Goal: Task Accomplishment & Management: Use online tool/utility

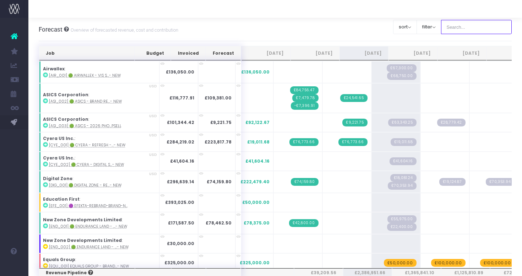
click at [477, 28] on input "text" at bounding box center [476, 27] width 71 height 14
type input "Microsoft"
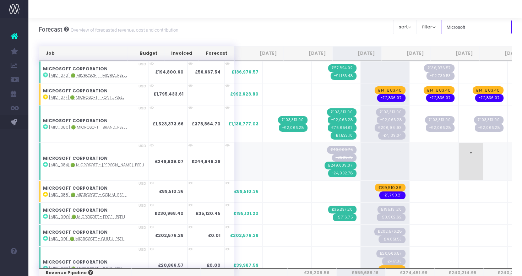
scroll to position [17, 0]
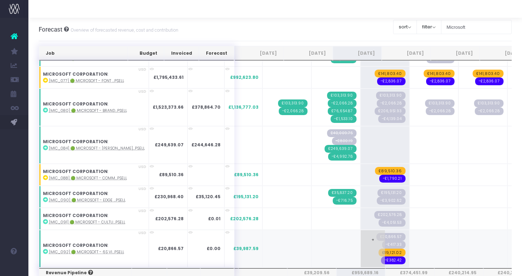
click at [379, 253] on span "£19,121.02" at bounding box center [392, 253] width 27 height 8
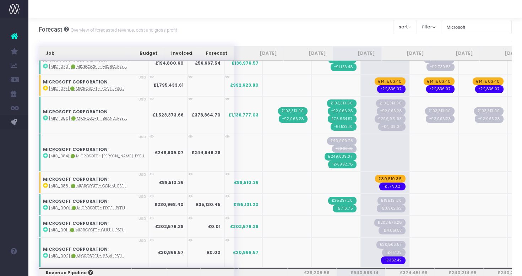
scroll to position [9, 0]
click at [381, 261] on span "-£382.42" at bounding box center [393, 260] width 25 height 8
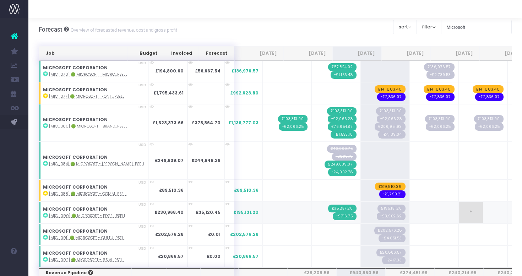
scroll to position [0, 0]
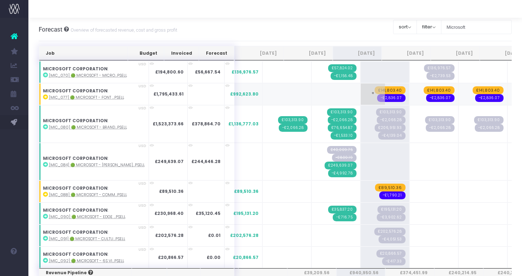
click at [375, 91] on span "£141,803.40" at bounding box center [390, 90] width 31 height 8
click at [377, 96] on span "-£2,836.07" at bounding box center [391, 94] width 28 height 8
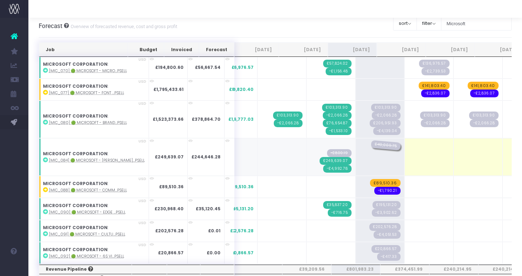
drag, startPoint x: 317, startPoint y: 144, endPoint x: 356, endPoint y: 144, distance: 39.1
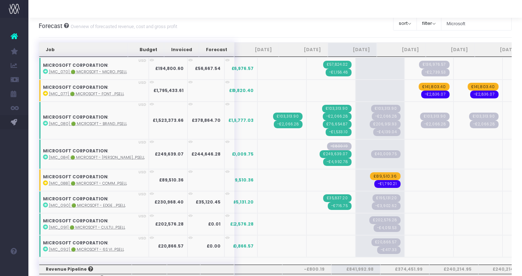
scroll to position [0, 5]
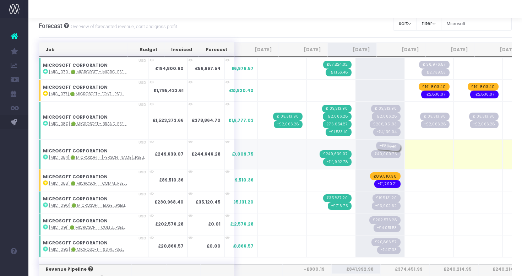
drag, startPoint x: 312, startPoint y: 145, endPoint x: 363, endPoint y: 145, distance: 51.1
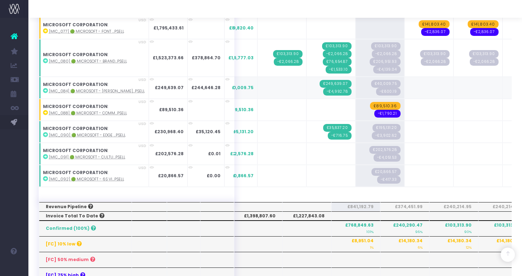
scroll to position [0, 0]
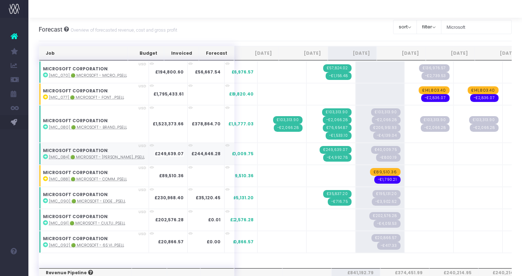
click at [102, 158] on abbr "[MIC_084] 🟢 Microsoft - [PERSON_NAME]...psell" at bounding box center [97, 157] width 96 height 5
click at [364, 24] on div "Forecast Overview of forecasted revenue, cost and gross profit Clear Filters so…" at bounding box center [275, 29] width 473 height 23
